Goal: Check status: Check status

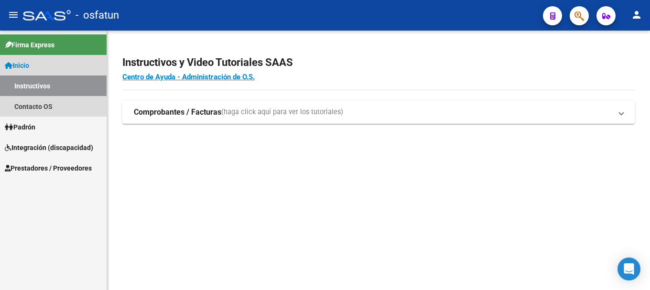
click at [19, 84] on link "Instructivos" at bounding box center [53, 85] width 107 height 21
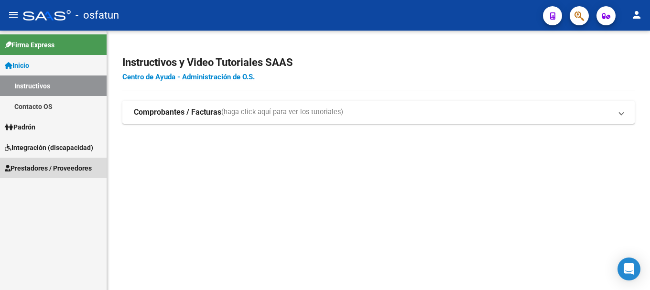
click at [42, 168] on span "Prestadores / Proveedores" at bounding box center [48, 168] width 87 height 11
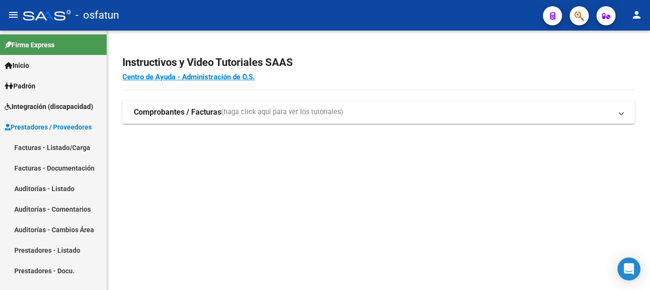
click at [41, 147] on link "Facturas - Listado/Carga" at bounding box center [53, 147] width 107 height 21
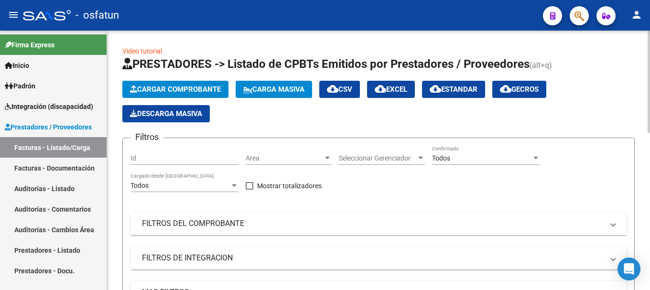
scroll to position [259, 0]
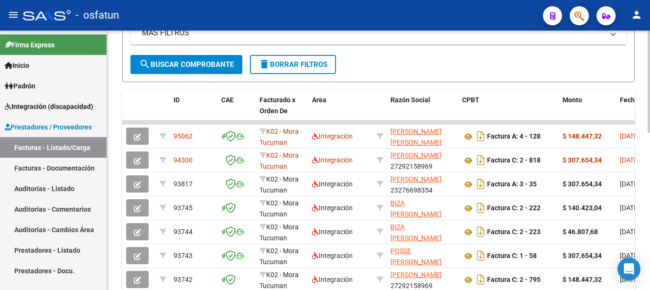
click at [642, 225] on div at bounding box center [648, 160] width 2 height 259
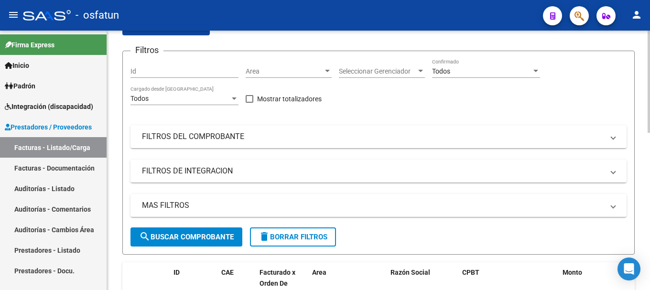
scroll to position [83, 0]
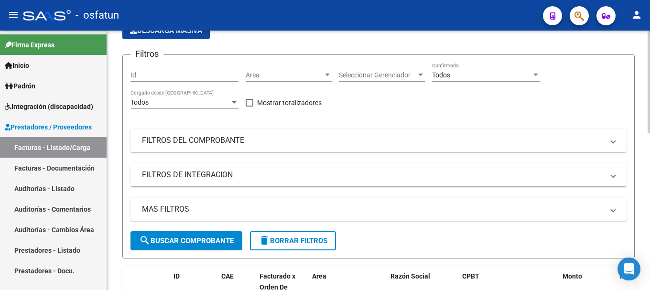
click at [642, 107] on div at bounding box center [648, 115] width 2 height 102
click at [208, 175] on mat-panel-title "FILTROS DE INTEGRACION" at bounding box center [372, 175] width 461 height 11
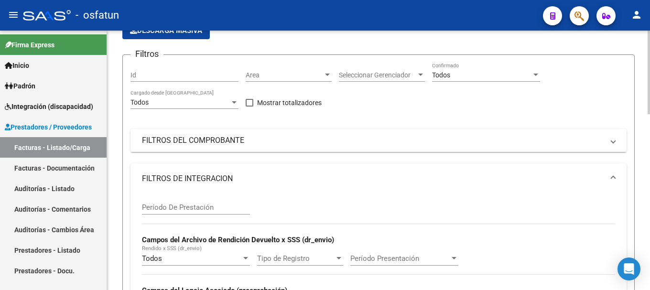
click at [205, 138] on mat-panel-title "FILTROS DEL COMPROBANTE" at bounding box center [372, 140] width 461 height 11
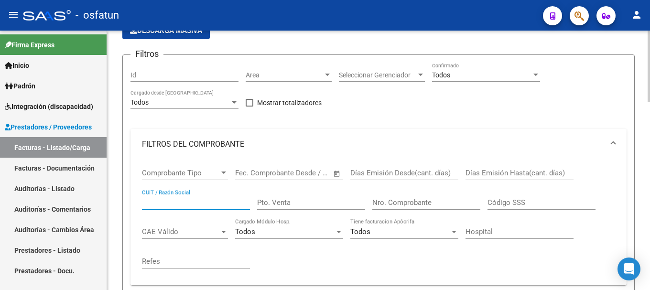
click at [153, 200] on input "CUIT / Razón Social" at bounding box center [196, 202] width 108 height 9
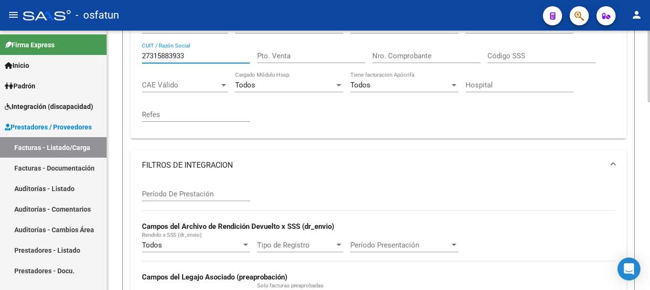
scroll to position [228, 0]
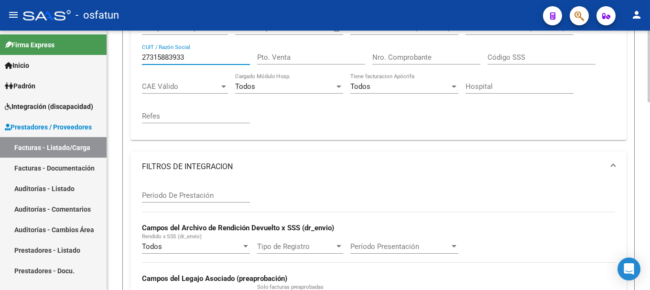
click at [641, 148] on div "Video tutorial PRESTADORES -> Listado de CPBTs Emitidos por Prestadores / Prove…" at bounding box center [379, 267] width 545 height 930
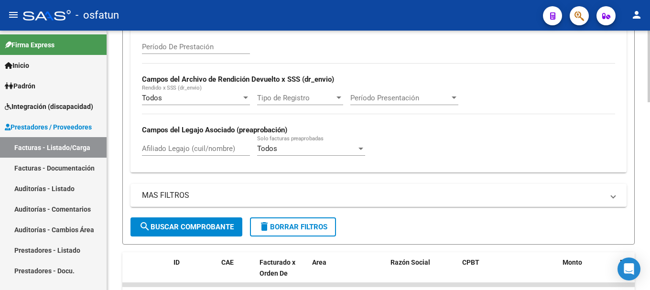
click at [642, 157] on div "Video tutorial PRESTADORES -> Listado de CPBTs Emitidos por Prestadores / Prove…" at bounding box center [379, 119] width 545 height 930
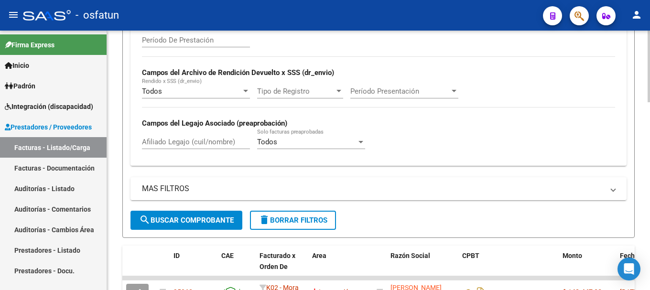
type input "27315883933"
click at [187, 221] on span "search Buscar Comprobante" at bounding box center [186, 220] width 95 height 9
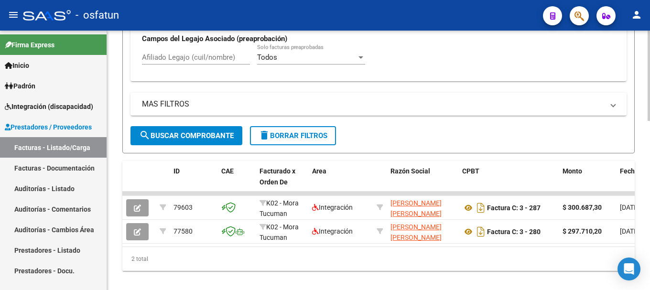
scroll to position [487, 0]
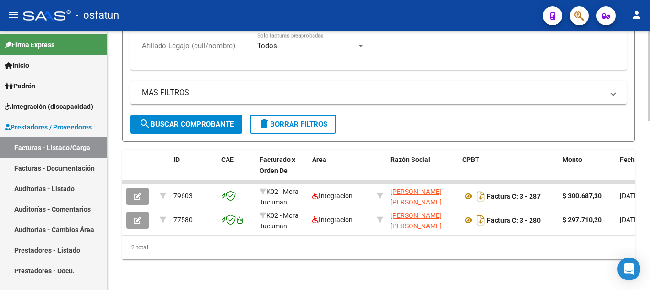
click at [642, 272] on div at bounding box center [648, 245] width 2 height 90
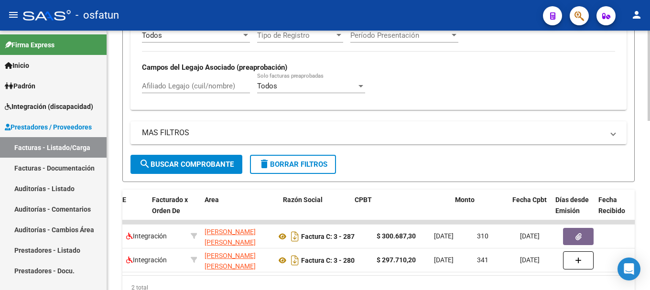
scroll to position [0, 199]
